Goal: Task Accomplishment & Management: Use online tool/utility

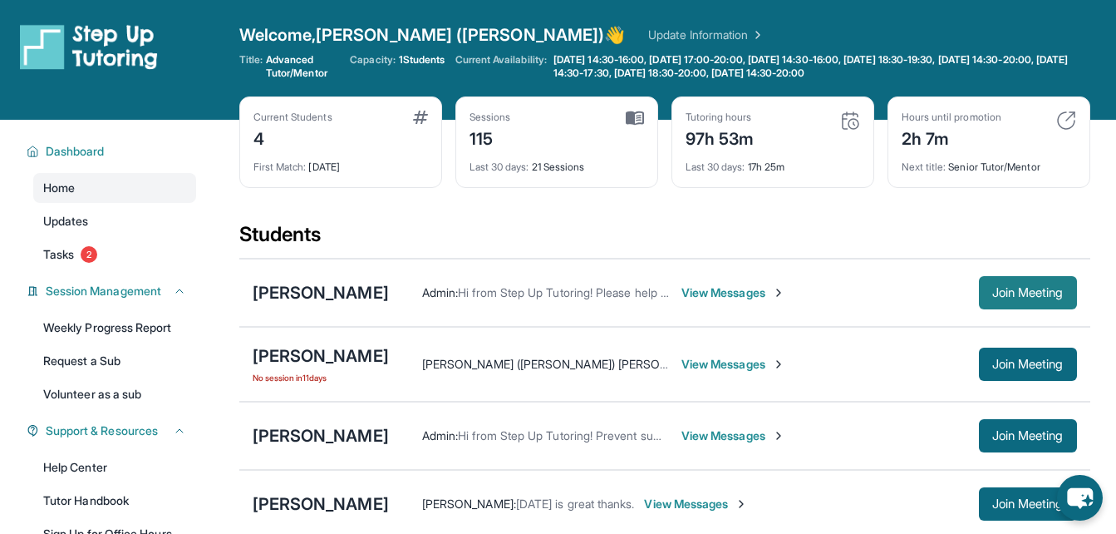
click at [1036, 288] on span "Join Meeting" at bounding box center [1027, 293] width 71 height 10
click at [338, 433] on div "[PERSON_NAME]" at bounding box center [321, 435] width 136 height 23
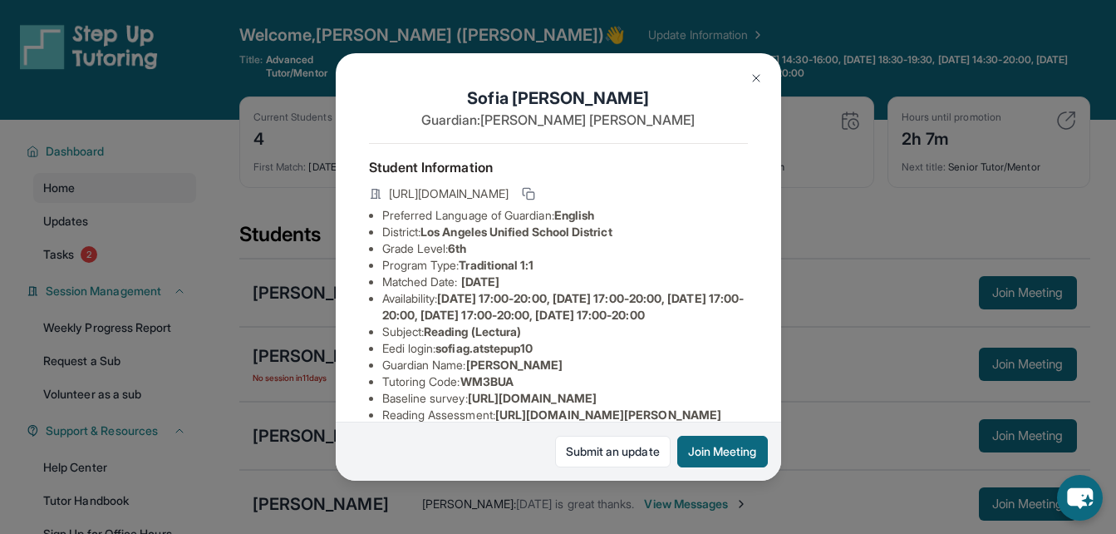
click at [873, 435] on div "Sofia Godinez Guardian: Luz Godinez Student Information https://student-portal.…" at bounding box center [558, 267] width 1116 height 534
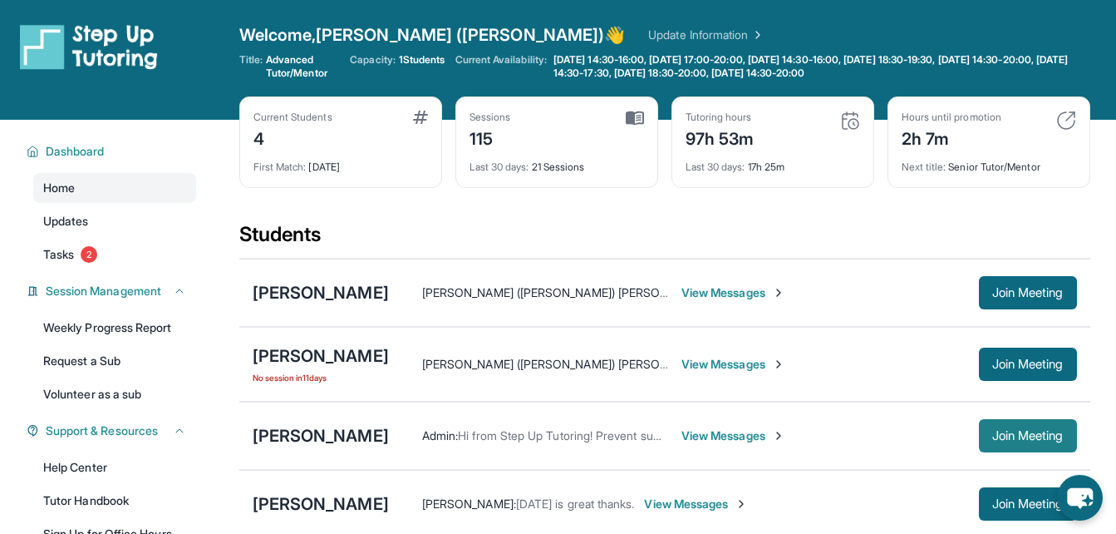
click at [1048, 432] on span "Join Meeting" at bounding box center [1027, 435] width 71 height 10
